Goal: Task Accomplishment & Management: Manage account settings

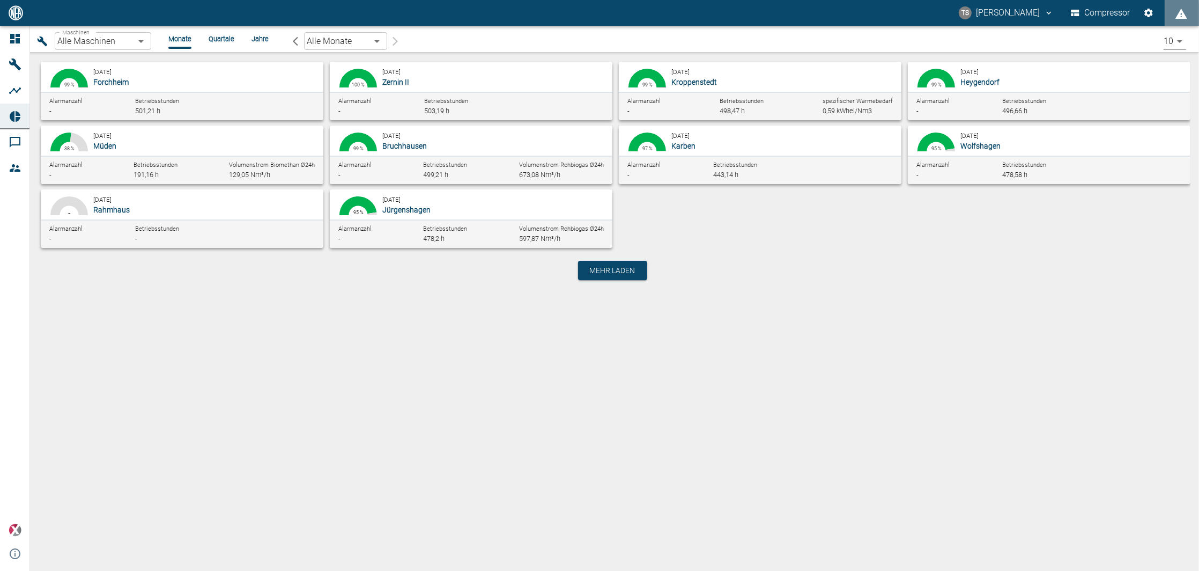
click at [428, 219] on div "Alarmanzahl - Betriebsstunden 478,2 h Volumenstrom Rohbiogas Ø24h 597,87 Nm³/h" at bounding box center [471, 233] width 283 height 28
type input "381d891b-1471-48c8-b76d-f56620aafa3d"
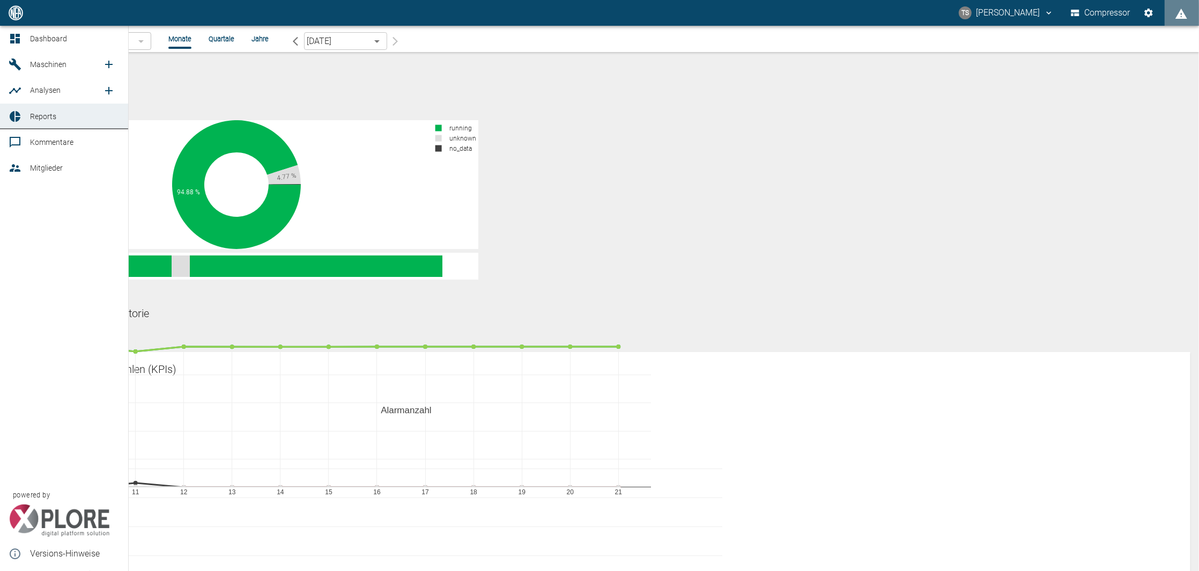
click at [47, 128] on link "Reports" at bounding box center [64, 117] width 128 height 26
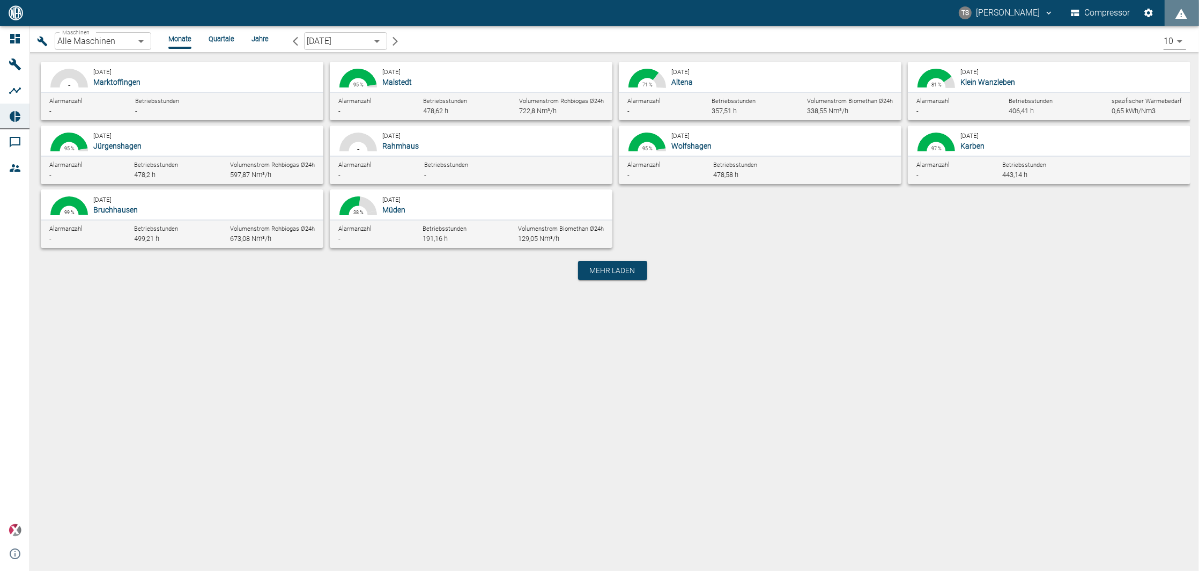
click at [152, 228] on span "Betriebsstunden" at bounding box center [157, 228] width 44 height 7
type input "af7d40c2-c812-4a17-a281-d871ce7187b0"
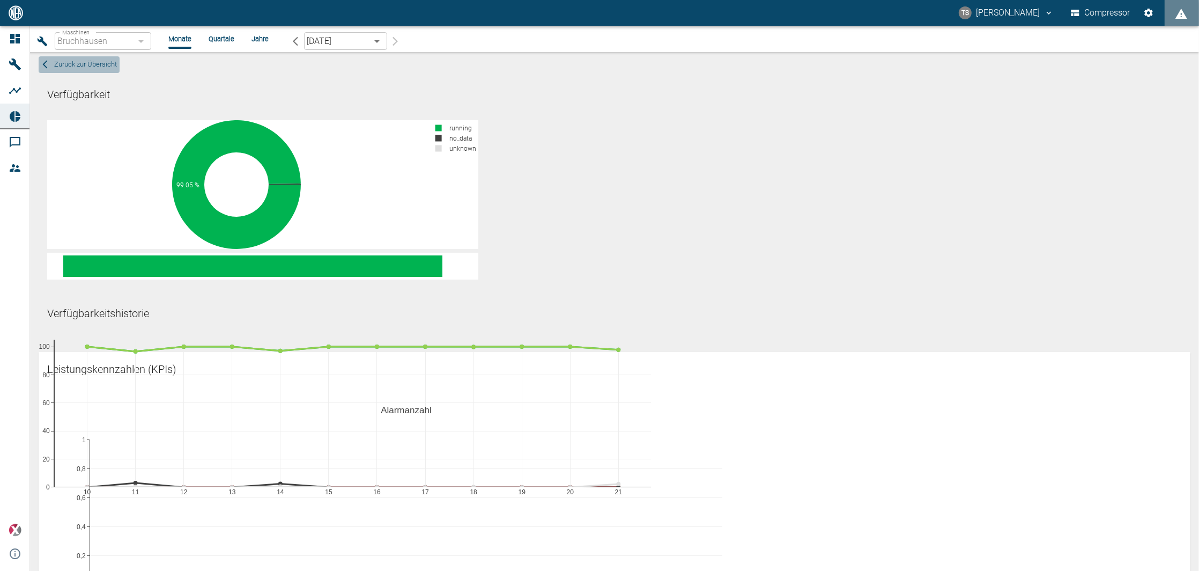
click at [45, 61] on icon "button" at bounding box center [45, 65] width 10 height 10
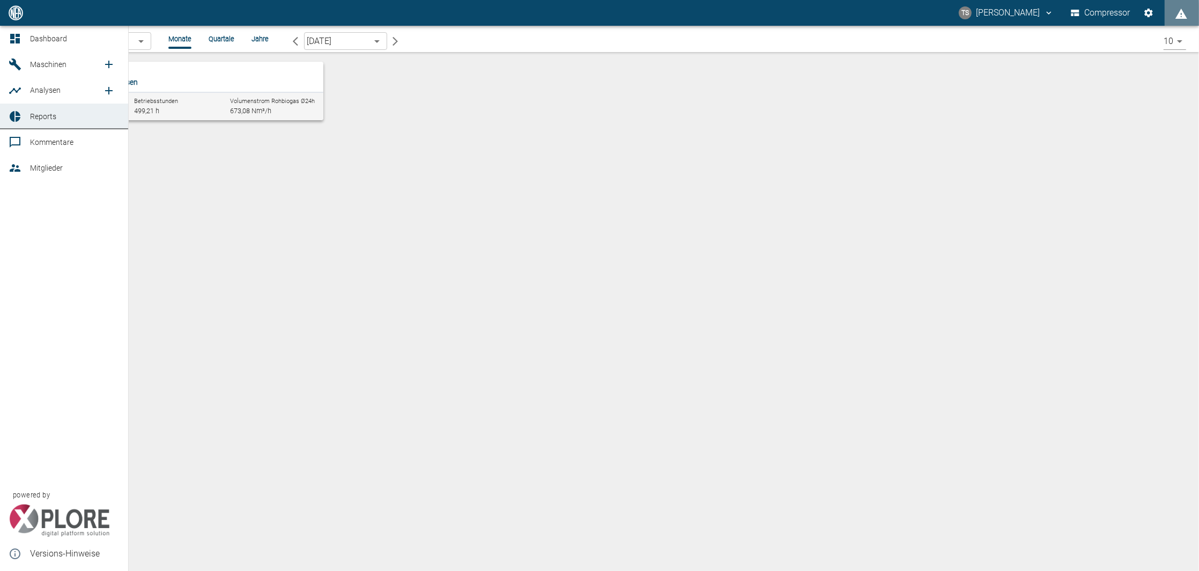
click at [6, 113] on link "Reports" at bounding box center [64, 117] width 128 height 26
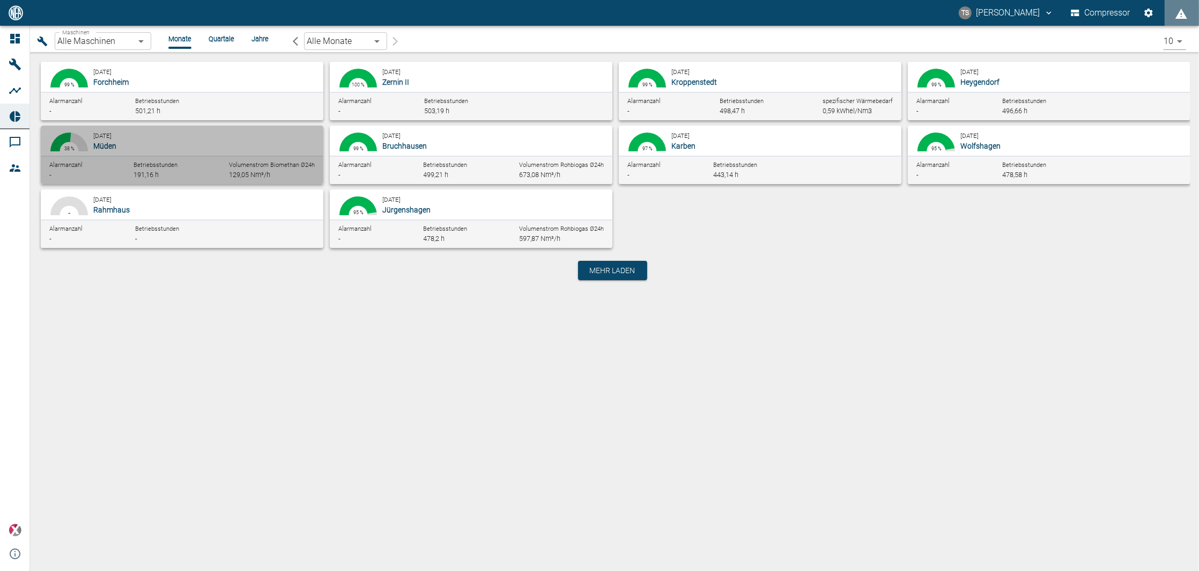
click at [194, 144] on p "Müden" at bounding box center [204, 146] width 222 height 11
type input "bf8c477b-1ba4-4cd0-b87e-471543248d49"
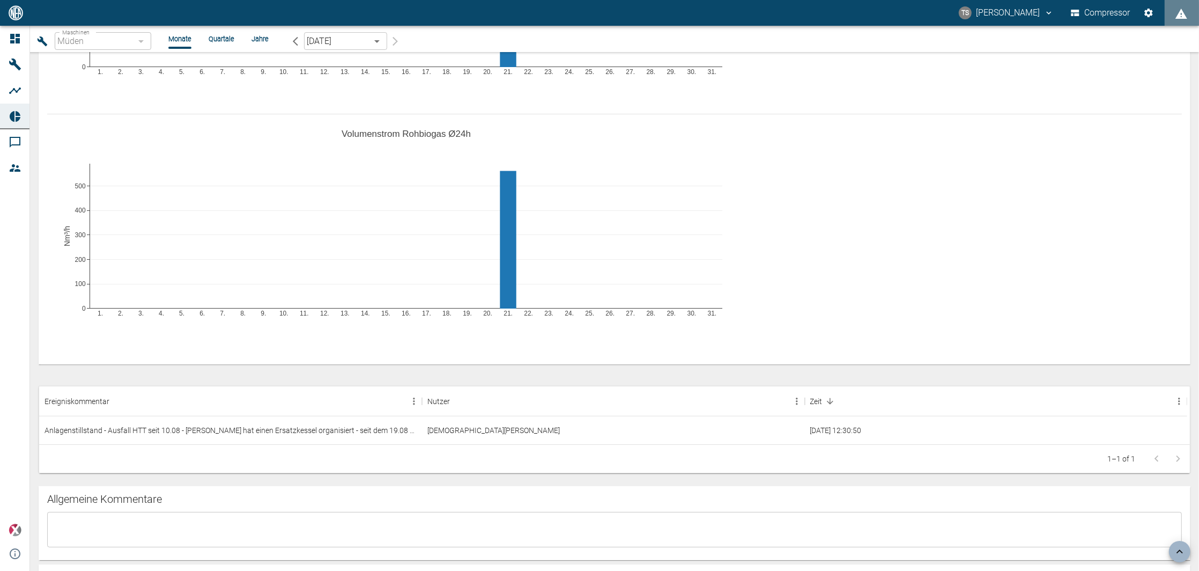
scroll to position [1001, 0]
drag, startPoint x: 421, startPoint y: 351, endPoint x: 517, endPoint y: 351, distance: 96.0
click at [517, 386] on div "Ereigniskommentar" at bounding box center [518, 401] width 13 height 30
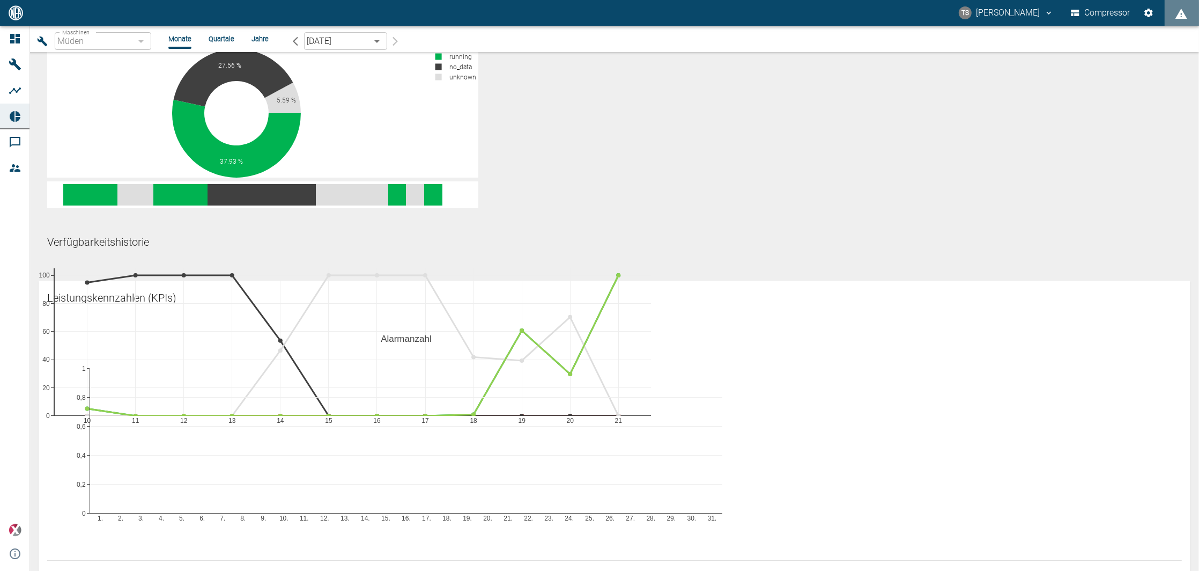
scroll to position [0, 0]
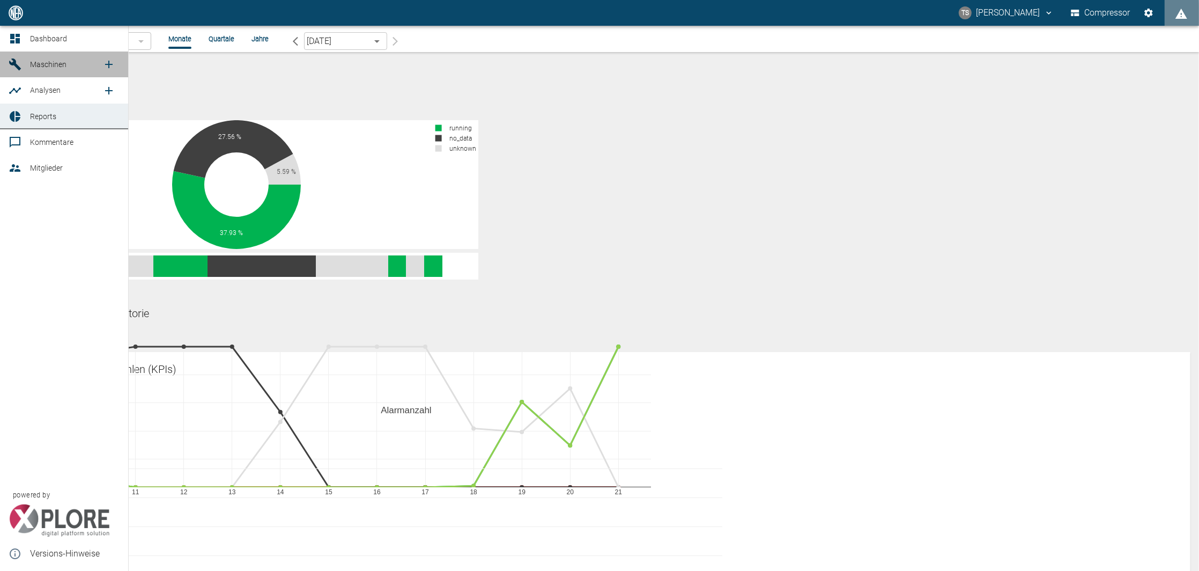
click at [21, 69] on icon at bounding box center [15, 64] width 13 height 13
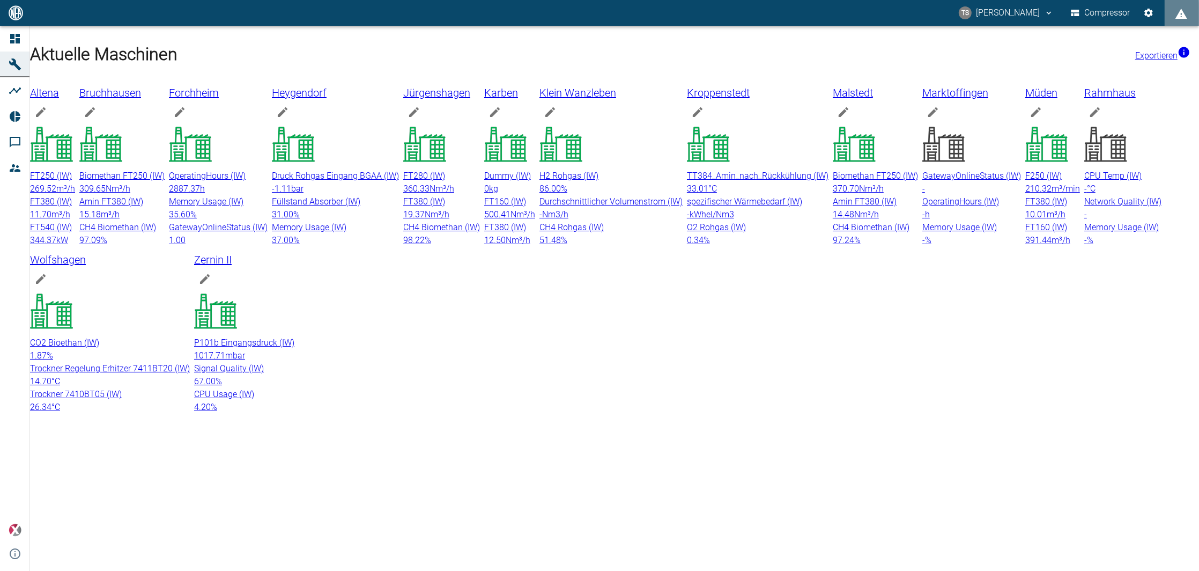
click at [1026, 123] on div "Müden" at bounding box center [1053, 103] width 55 height 39
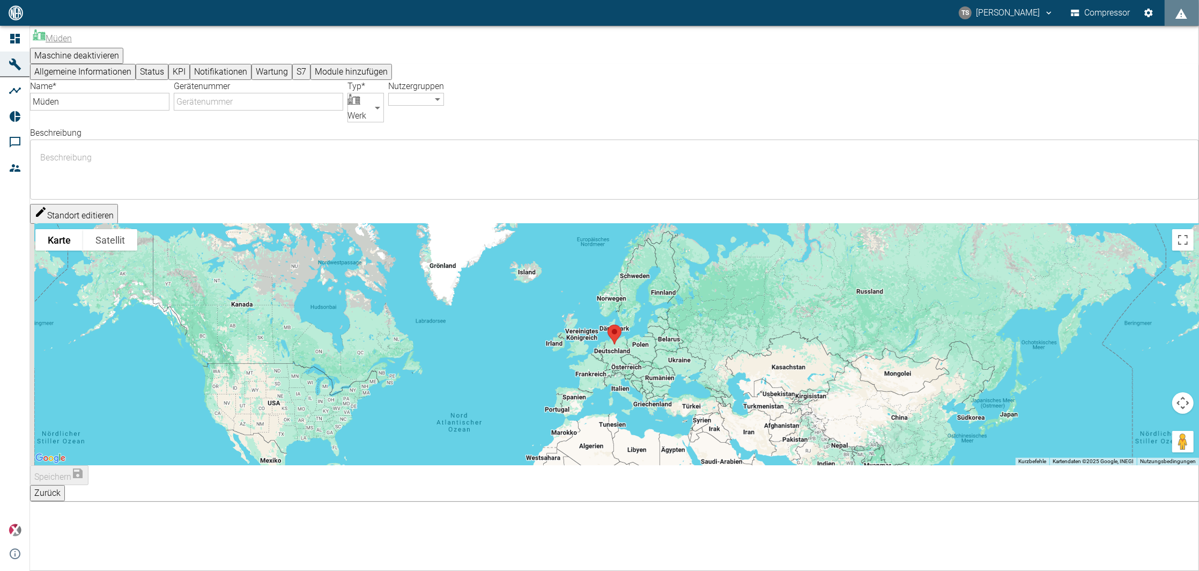
click at [190, 69] on button "KPI" at bounding box center [178, 72] width 21 height 16
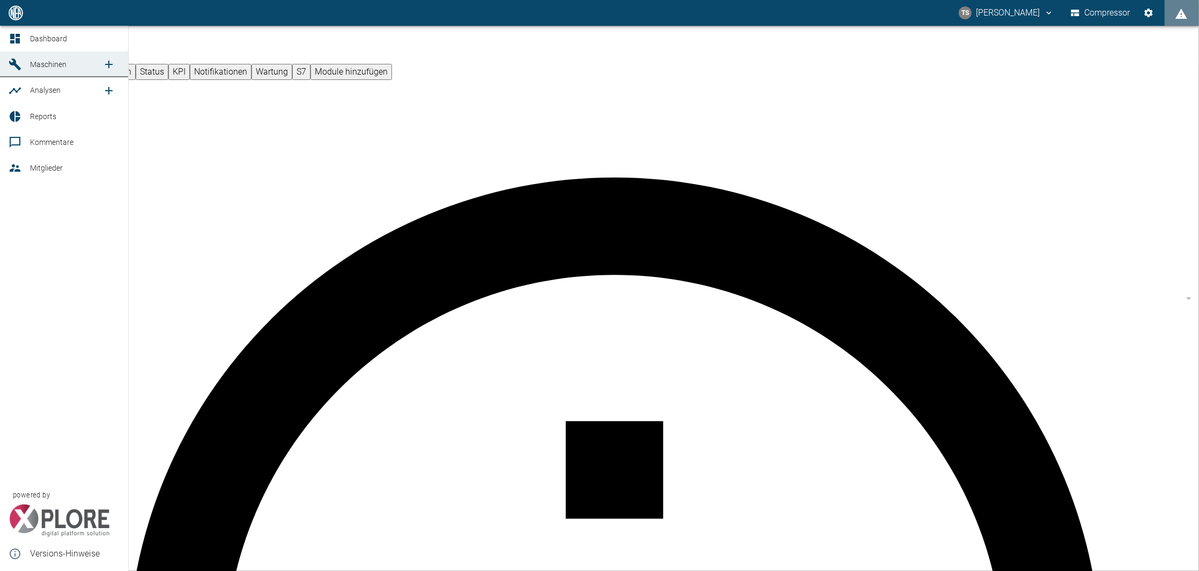
click at [16, 66] on icon at bounding box center [15, 64] width 12 height 12
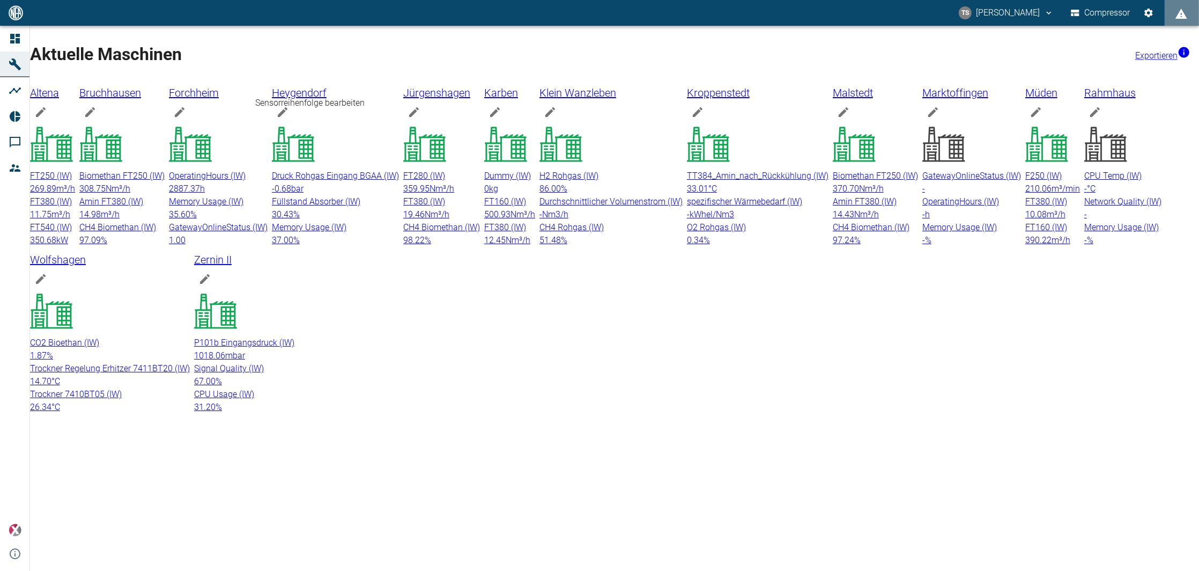
click at [270, 109] on div "Sensorreihenfolge bearbeiten" at bounding box center [309, 103] width 109 height 13
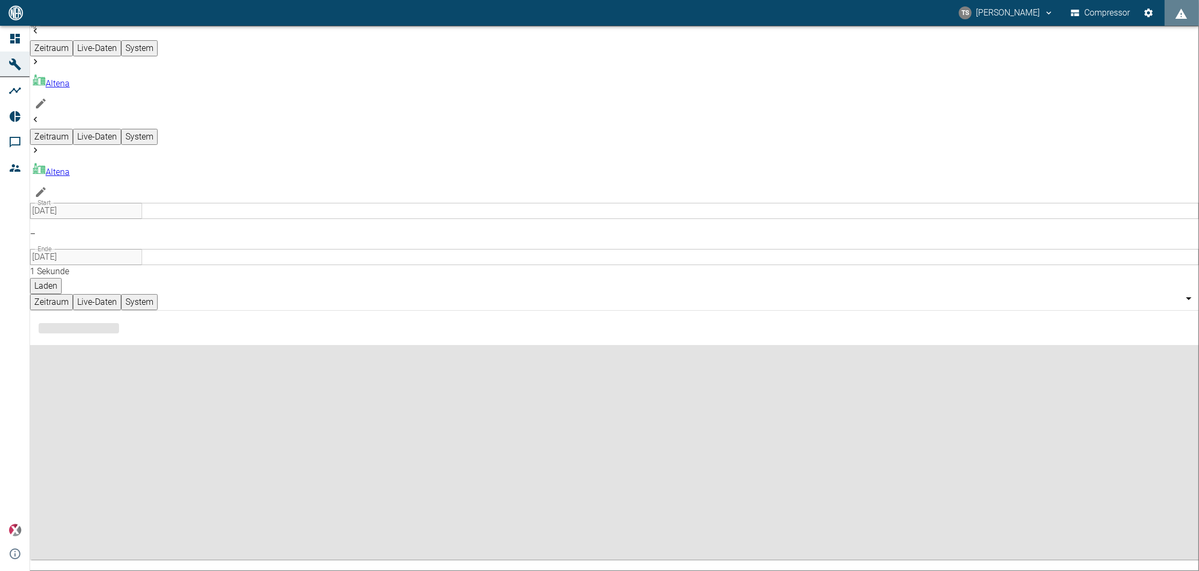
click at [47, 186] on icon "Machine bearbeiten" at bounding box center [40, 192] width 13 height 13
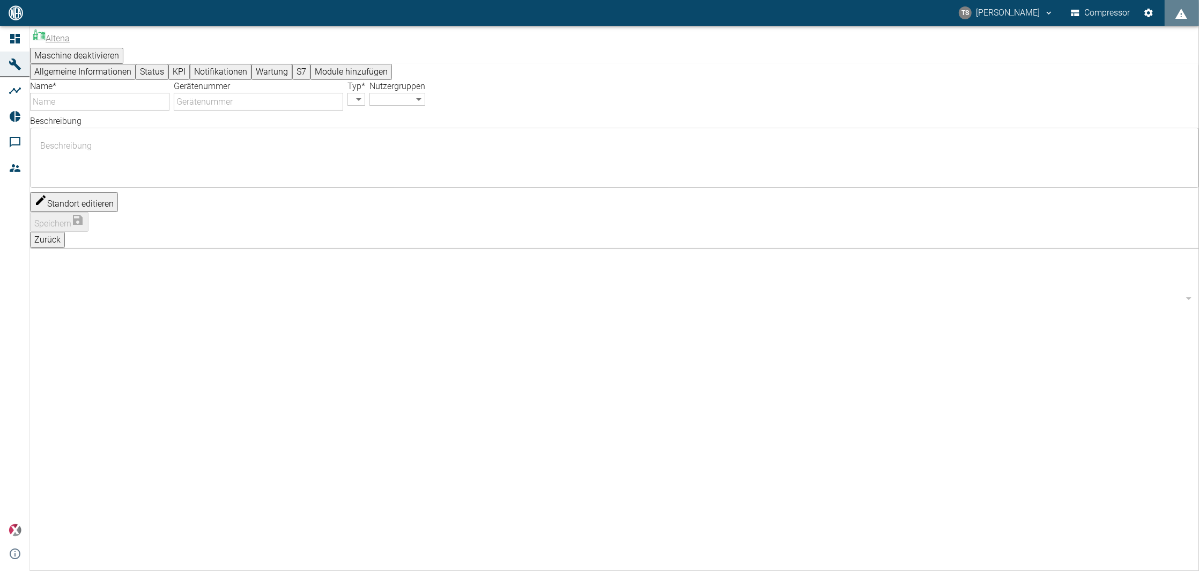
type input "Altena"
type input "Factory"
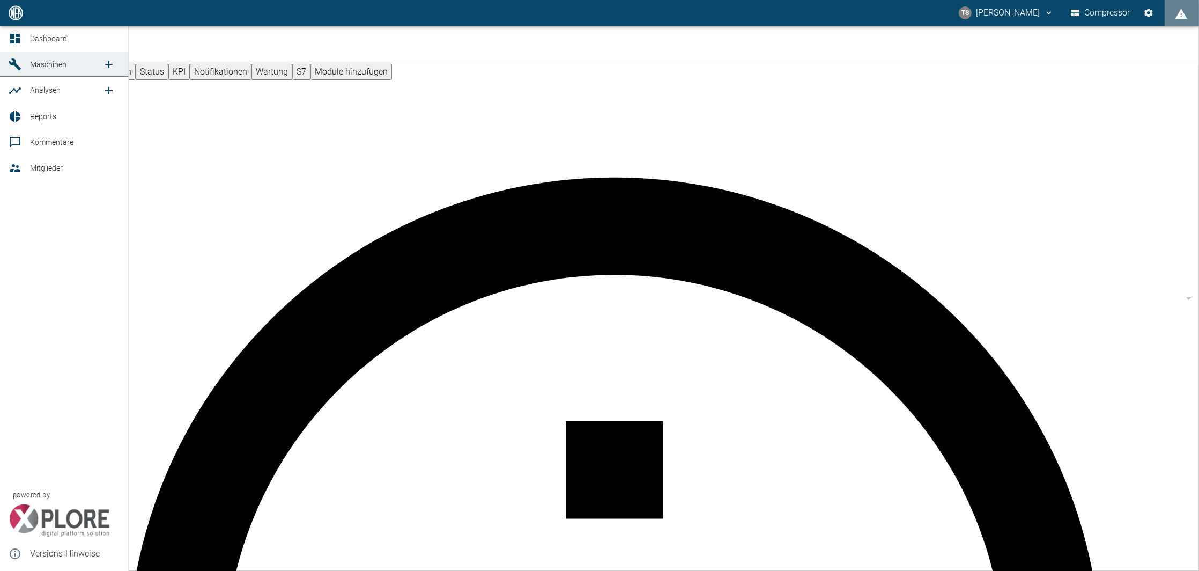
click at [13, 59] on icon at bounding box center [15, 64] width 13 height 13
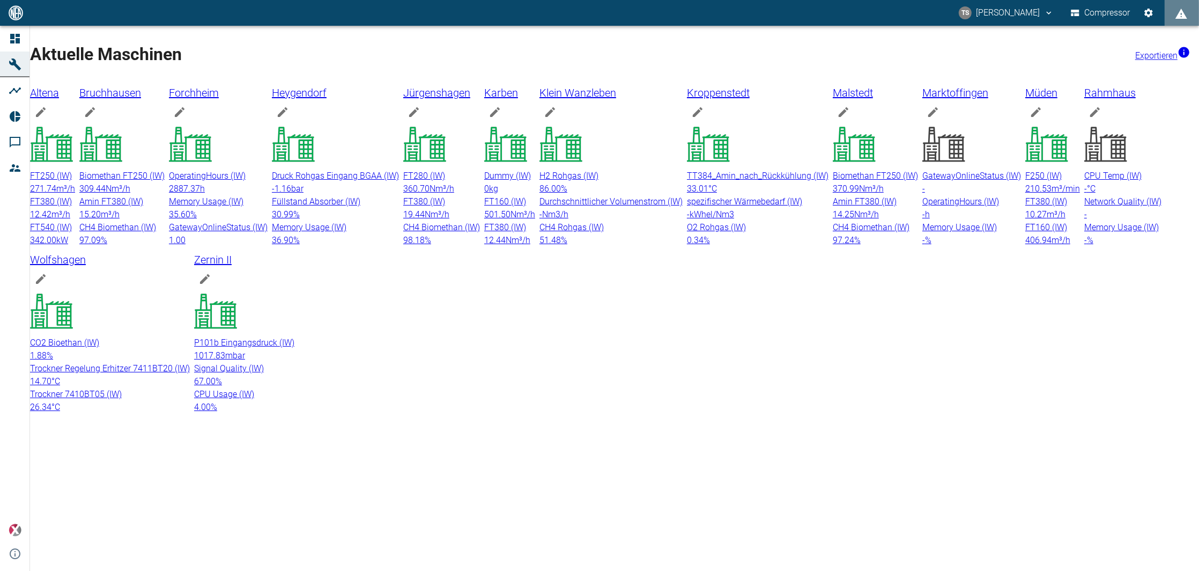
click at [833, 247] on div "Biomethan FT250 (IW) 370.99 Nm³/h Amin FT380 (IW) 14.25 Nm³/h CH4 Biomethan (IW…" at bounding box center [875, 207] width 85 height 77
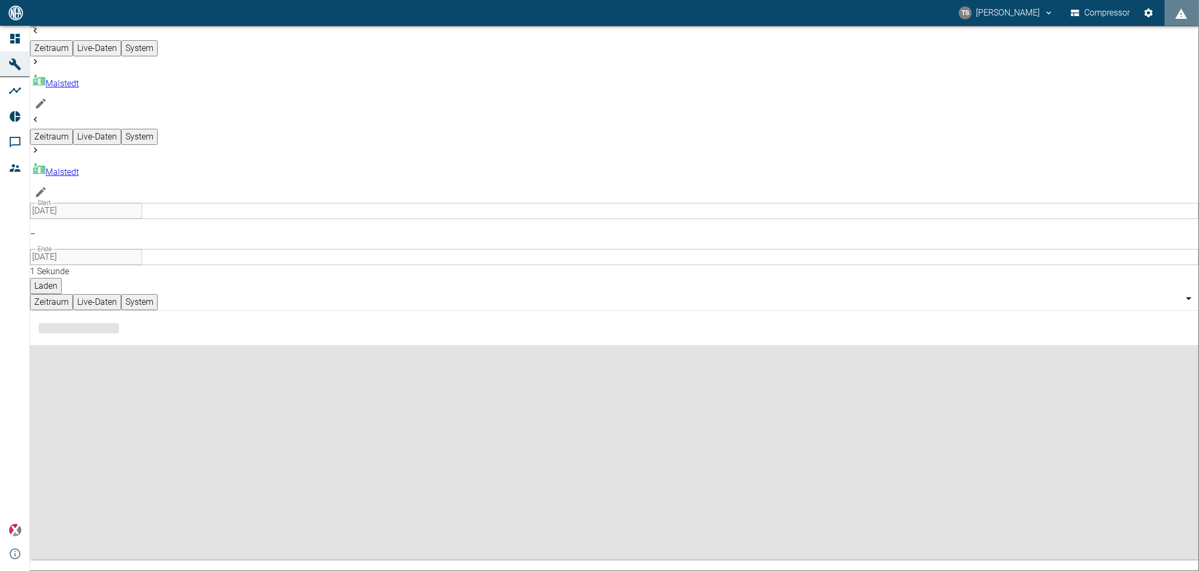
click at [47, 186] on icon "Machine bearbeiten" at bounding box center [40, 192] width 13 height 13
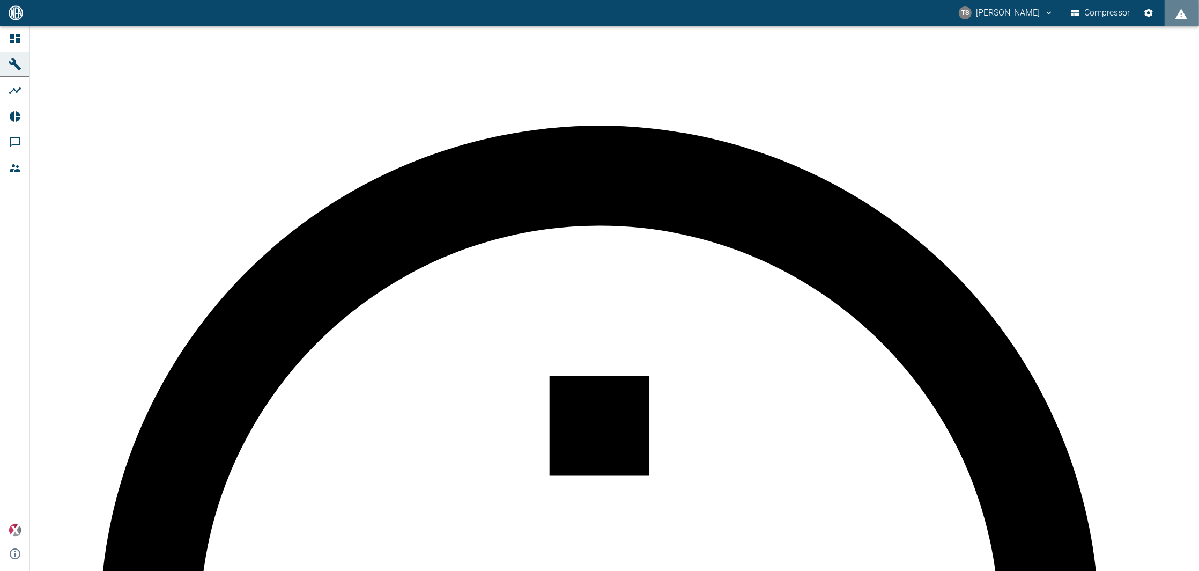
type input "Malstedt"
type input "Factory"
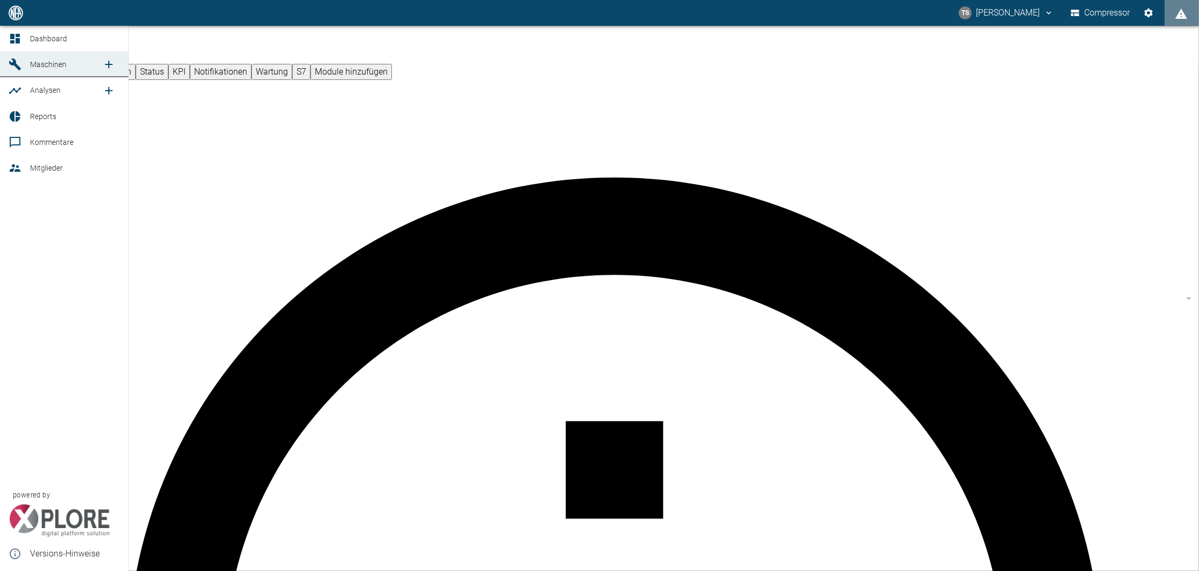
click at [93, 319] on div "Dashboard Maschinen Analysen Reports Kommentare Mitglieder powered by Versions-…" at bounding box center [64, 298] width 129 height 545
click at [48, 123] on span "Reports" at bounding box center [75, 116] width 90 height 13
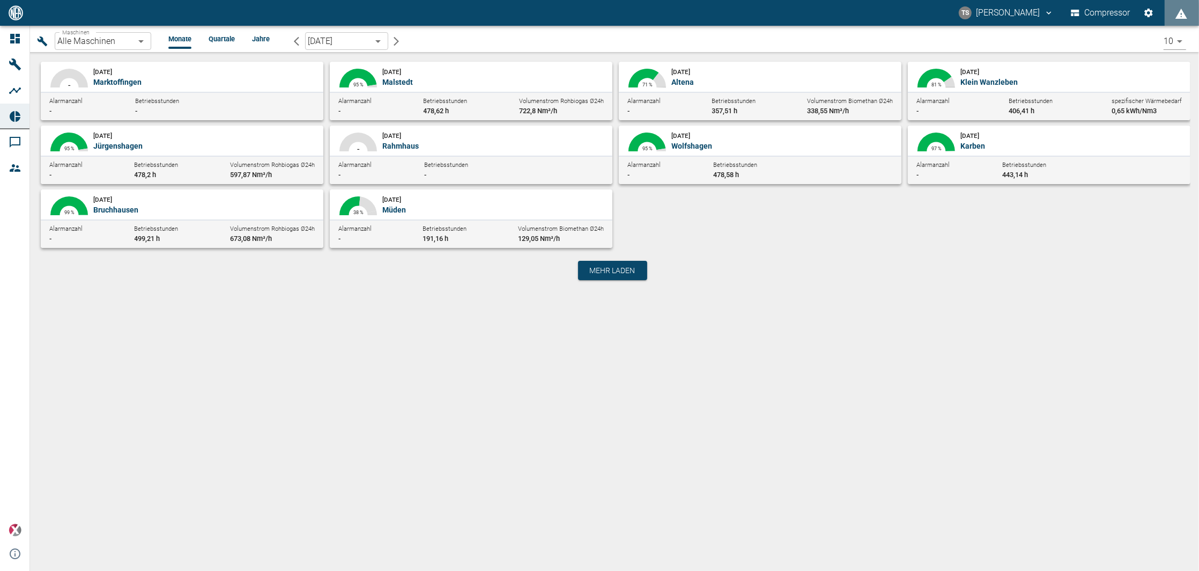
click at [134, 213] on span "Bruchhausen" at bounding box center [115, 209] width 45 height 9
type input "af7d40c2-c812-4a17-a281-d871ce7187b0"
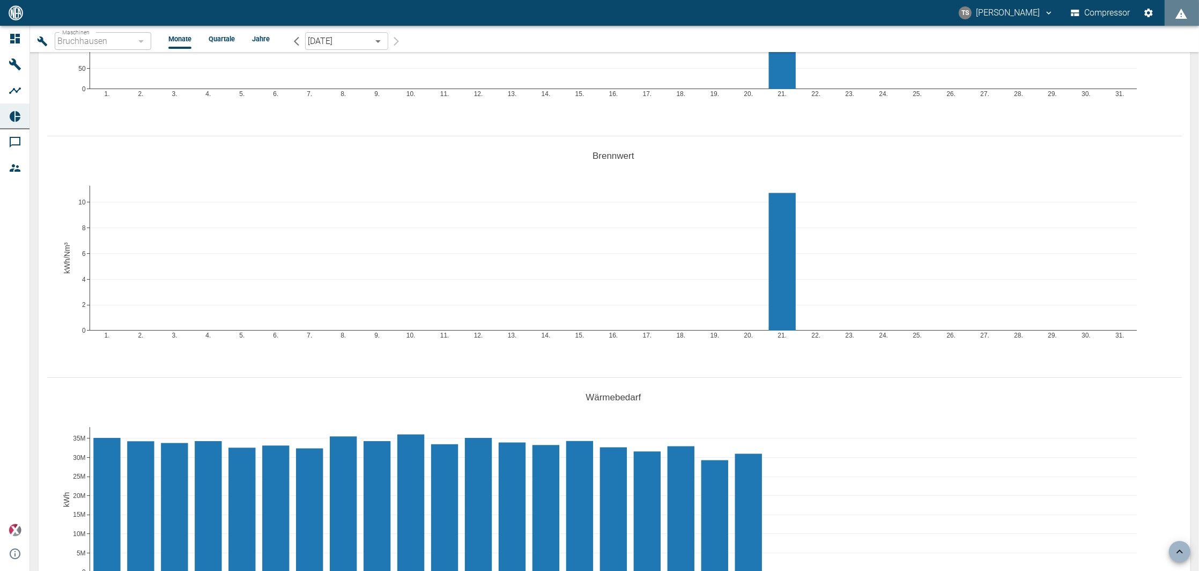
scroll to position [1287, 0]
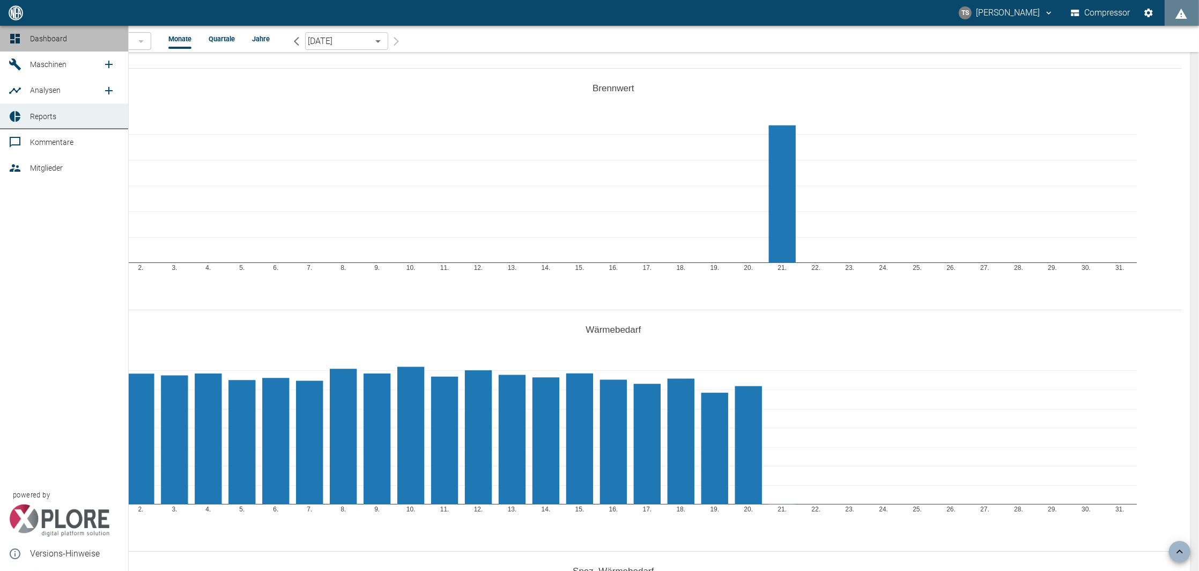
click at [42, 38] on span "Dashboard" at bounding box center [48, 38] width 37 height 9
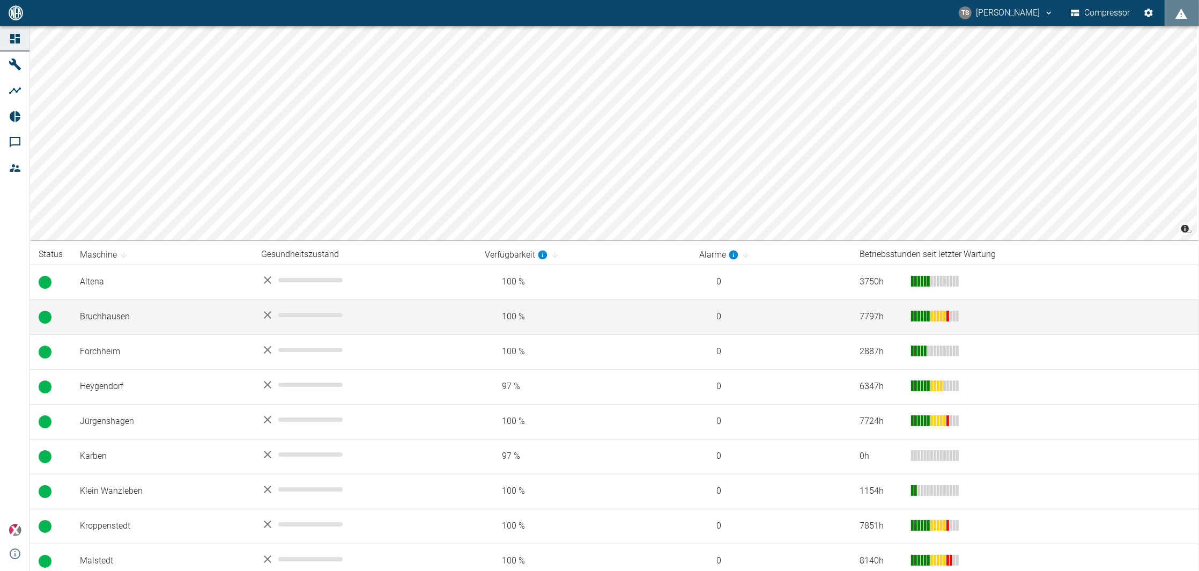
click at [126, 326] on td "Bruchhausen" at bounding box center [161, 316] width 181 height 35
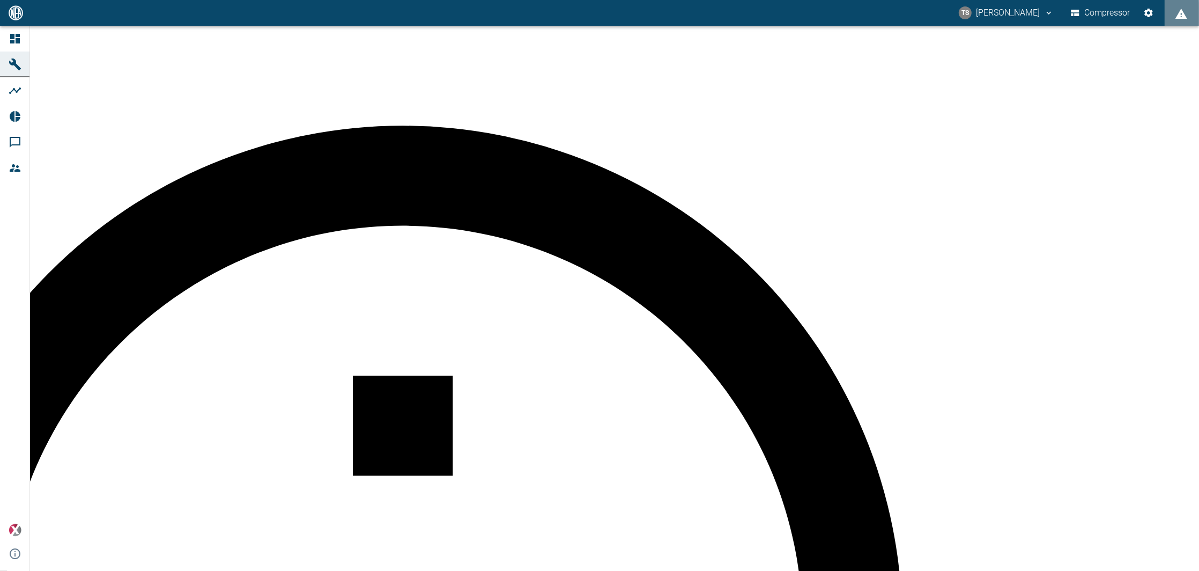
type input "Bruchhausen"
type input "Factory"
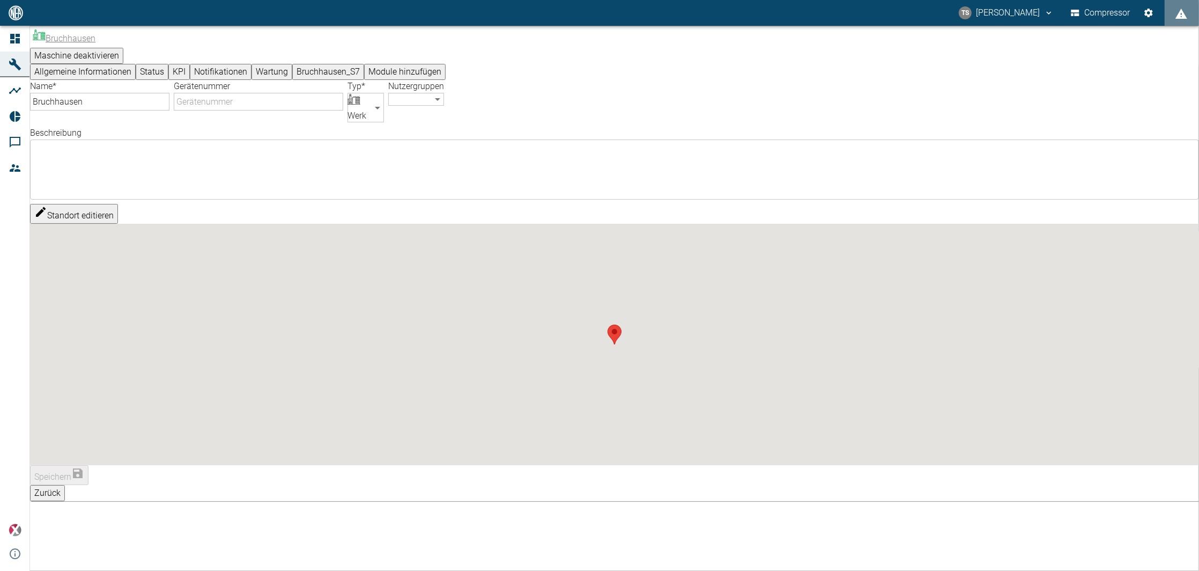
click at [190, 68] on button "KPI" at bounding box center [178, 72] width 21 height 16
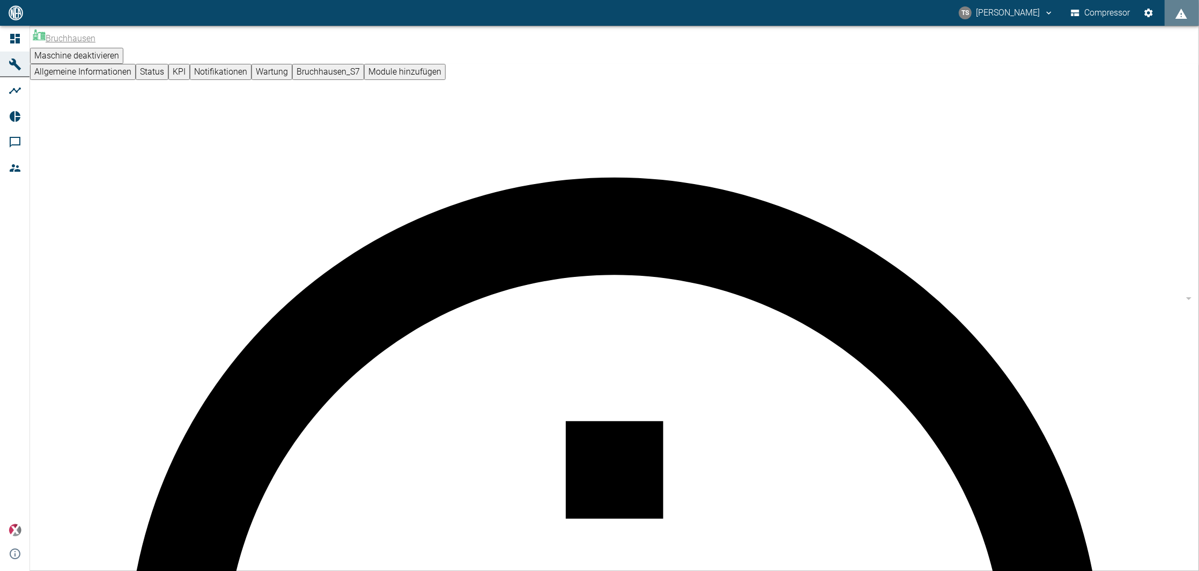
type input "Wärmeleistung aktuell"
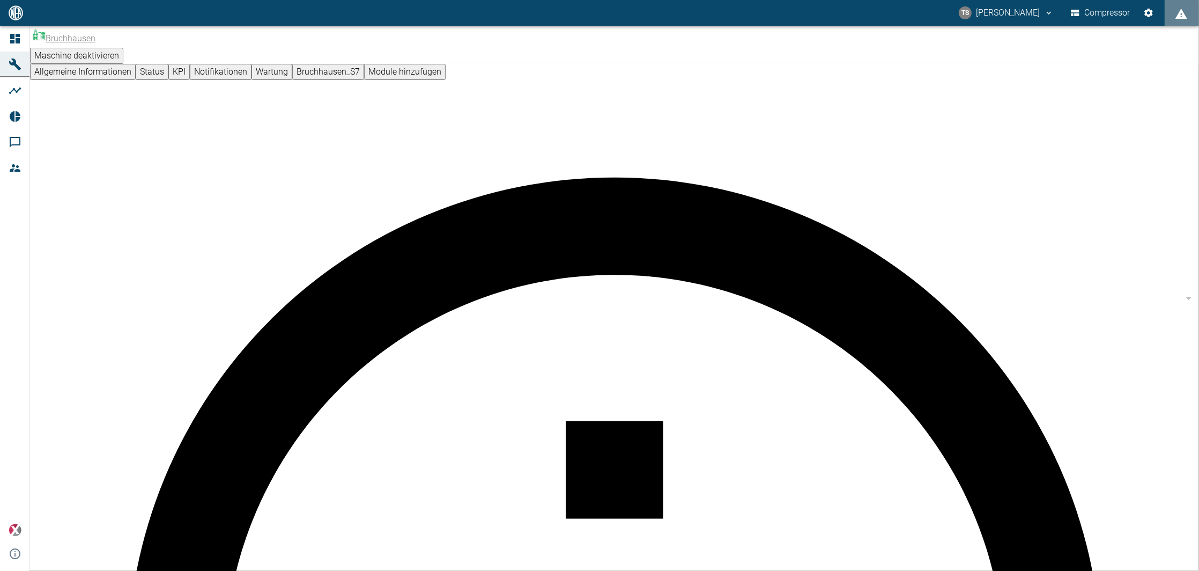
type input "Wärmebedarf"
type input "kWh"
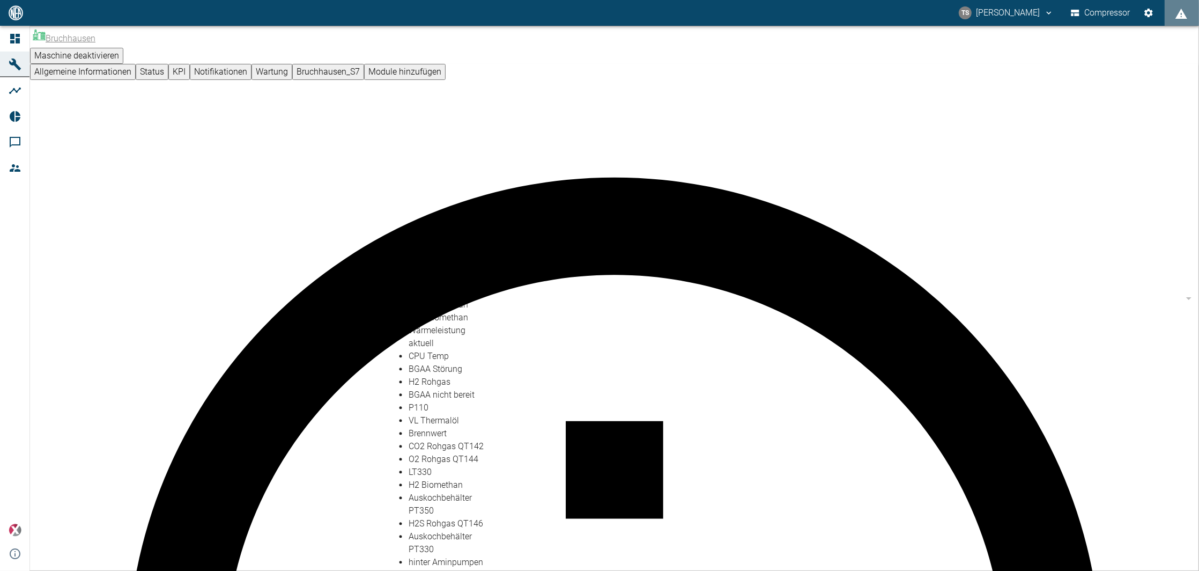
scroll to position [71, 0]
click at [444, 324] on li "Wärmeleistung aktuell" at bounding box center [450, 337] width 83 height 26
type input "Wärmeleistung aktuell"
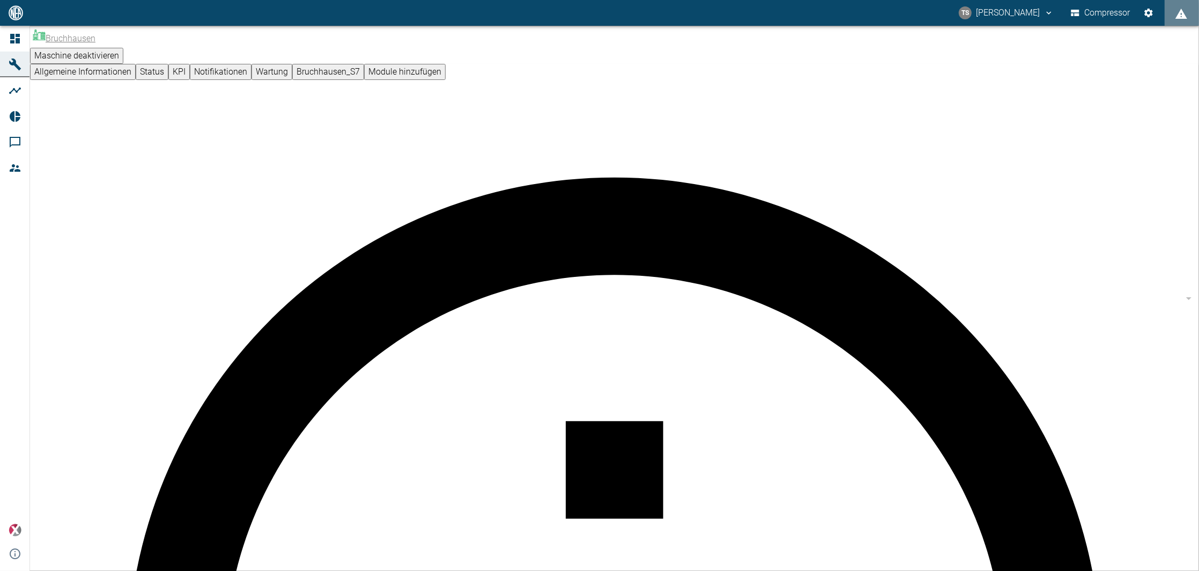
drag, startPoint x: 448, startPoint y: 334, endPoint x: 417, endPoint y: 395, distance: 69.1
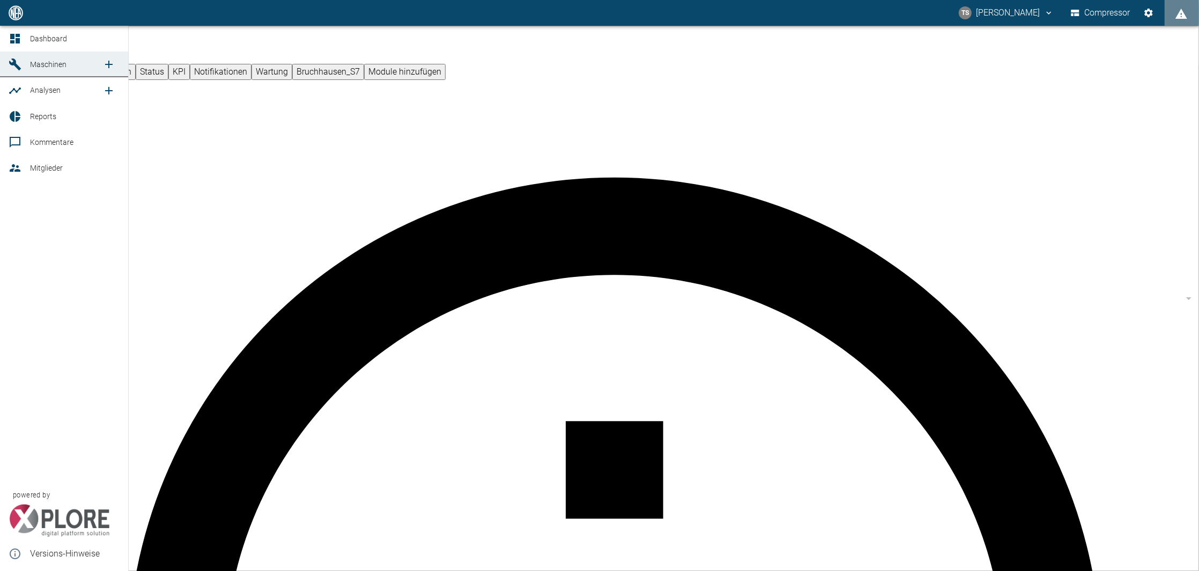
click at [14, 43] on icon at bounding box center [15, 38] width 13 height 13
